Goal: Task Accomplishment & Management: Manage account settings

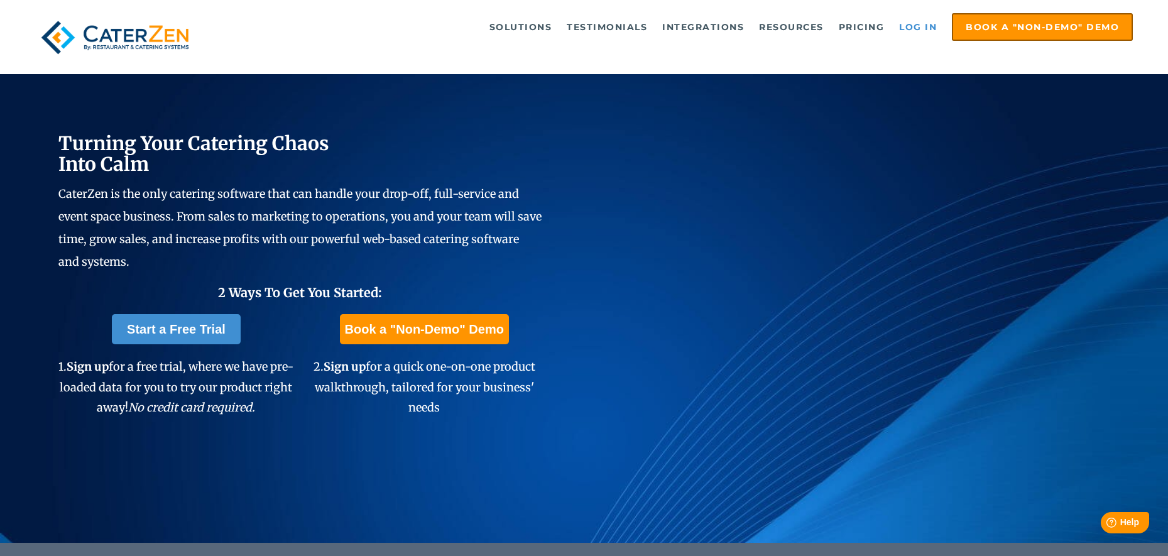
click at [922, 30] on link "Log in" at bounding box center [918, 26] width 50 height 25
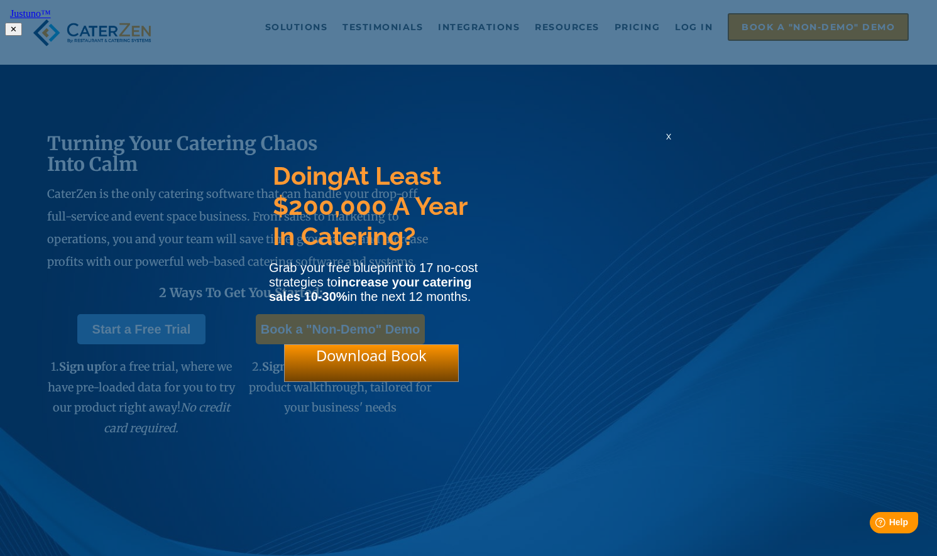
click at [698, 37] on html "Justuno™ ✕ Doing At Least $200,000 A Year In Catering? Grab your free blueprint…" at bounding box center [468, 20] width 937 height 41
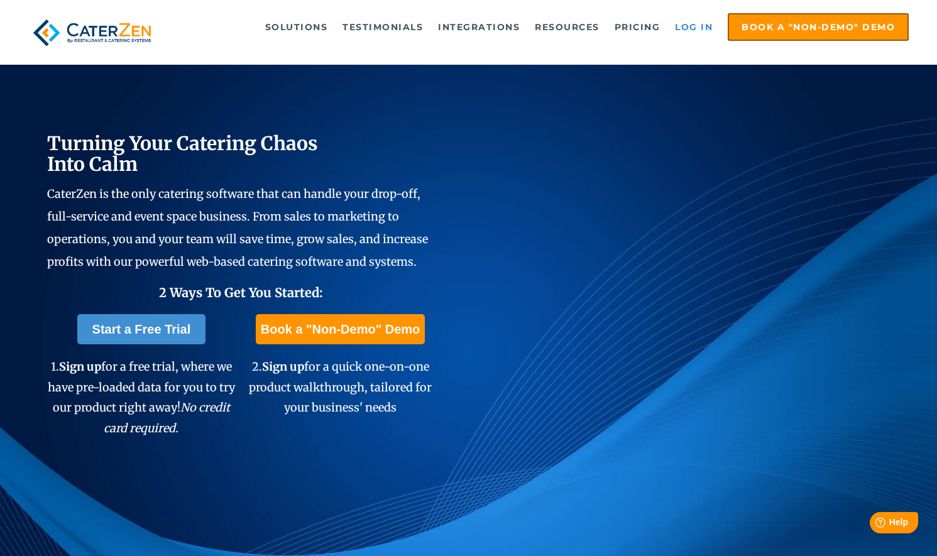
click at [706, 27] on link "Log in" at bounding box center [693, 26] width 50 height 25
